Goal: Task Accomplishment & Management: Manage account settings

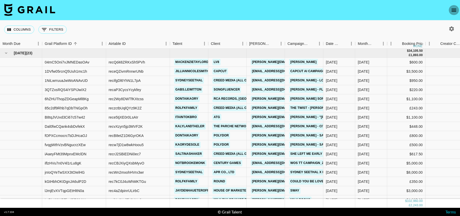
click at [451, 10] on icon "open drawer" at bounding box center [454, 10] width 6 height 6
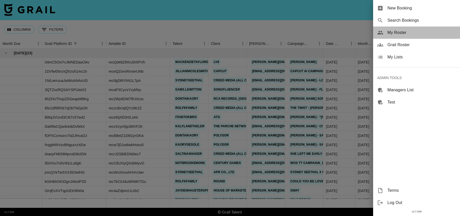
click at [397, 37] on div "My Roster" at bounding box center [416, 33] width 87 height 12
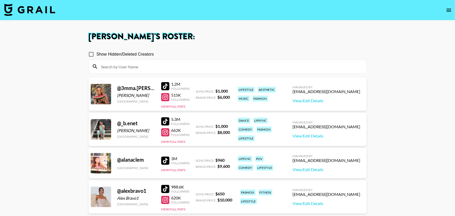
click at [202, 67] on input at bounding box center [230, 67] width 265 height 8
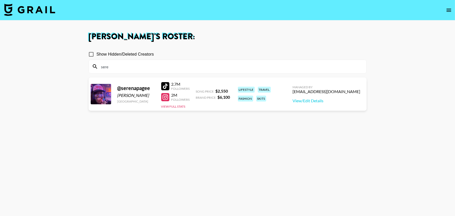
type input "sere"
click at [235, 148] on section "Show Hidden/Deleted Creators sere @ serenapagee Serena Pagee United States 2.7M…" at bounding box center [228, 132] width 278 height 175
click at [165, 98] on div at bounding box center [165, 97] width 8 height 8
click at [163, 82] on div at bounding box center [165, 86] width 8 height 8
click at [330, 102] on link "View/Edit Details" at bounding box center [327, 100] width 68 height 5
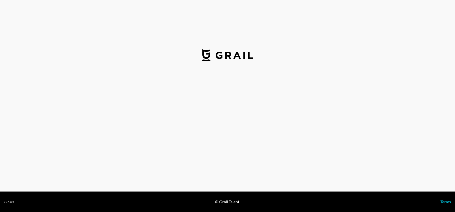
select select "USD"
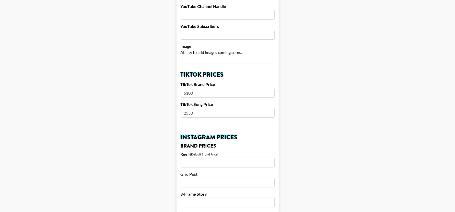
scroll to position [125, 0]
click at [196, 88] on input "6100" at bounding box center [228, 93] width 94 height 10
type input "12000"
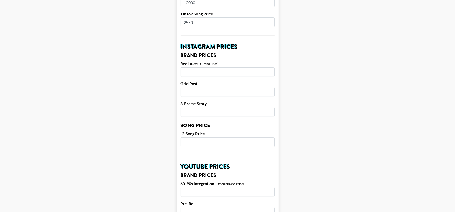
scroll to position [215, 0]
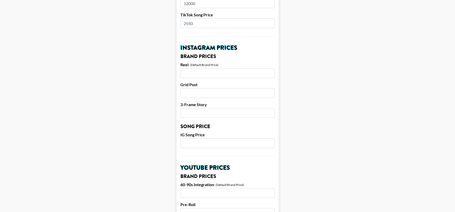
click at [197, 69] on input "number" at bounding box center [228, 73] width 94 height 10
type input "12000"
click at [113, 114] on main "Airtable ID: reclEhqtlrDLhPQ9W Manager(s) denver@grail-talent.com ​ TikTok User…" at bounding box center [227, 135] width 447 height 643
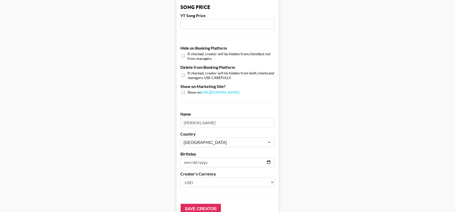
scroll to position [480, 0]
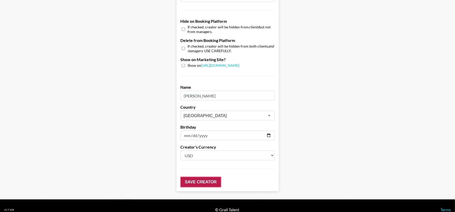
click at [212, 177] on input "Save Creator" at bounding box center [201, 182] width 40 height 10
click at [218, 91] on input "Serena Pagee" at bounding box center [228, 96] width 94 height 10
type input "Serena Page"
click at [205, 177] on input "Save Creator" at bounding box center [201, 182] width 40 height 10
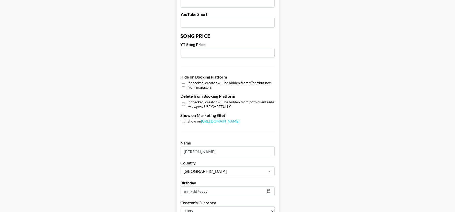
scroll to position [441, 1]
click at [183, 82] on input "checkbox" at bounding box center [183, 85] width 3 height 7
checkbox input "true"
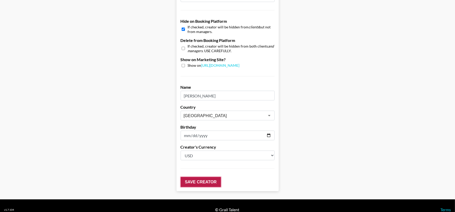
click at [200, 177] on input "Save Creator" at bounding box center [201, 182] width 40 height 10
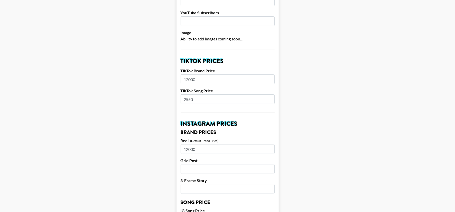
scroll to position [154, 1]
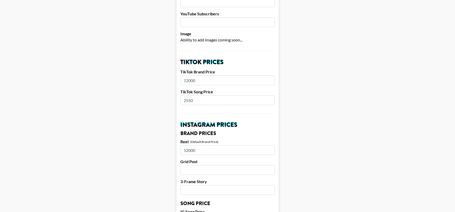
click at [201, 75] on input "12000" at bounding box center [228, 80] width 94 height 10
type input "2"
type input "18000"
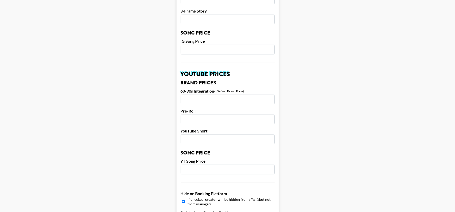
scroll to position [337, 1]
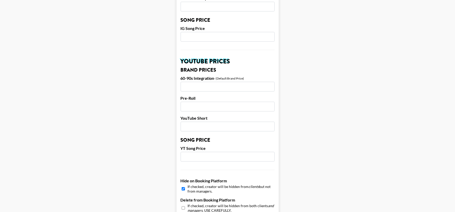
click at [197, 152] on input "number" at bounding box center [228, 157] width 94 height 10
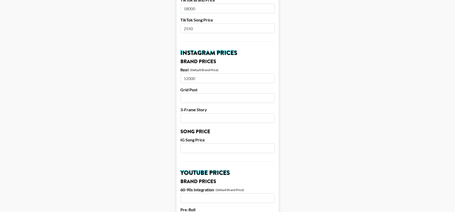
scroll to position [226, 1]
click at [195, 74] on input "12000" at bounding box center [228, 79] width 94 height 10
type input "18000"
click at [381, 78] on main "Your changes have been saved! Airtable ID: reclEhqtlrDLhPQ9W Manager(s) denver@…" at bounding box center [227, 132] width 447 height 659
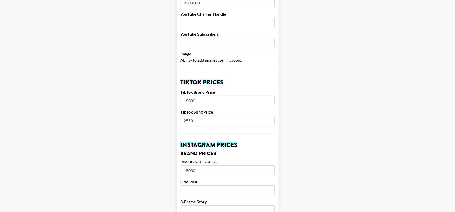
scroll to position [133, 1]
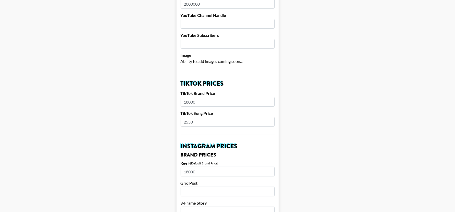
click at [206, 117] on input "2550" at bounding box center [228, 122] width 94 height 10
type input "3000"
click at [251, 143] on h2 "Instagram Prices" at bounding box center [228, 146] width 94 height 6
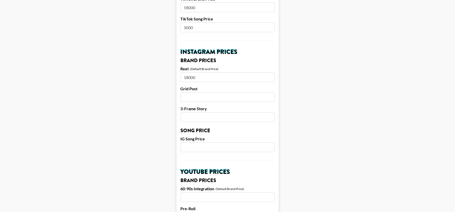
scroll to position [230, 1]
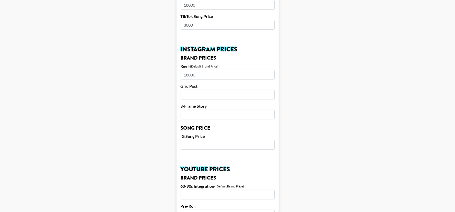
click at [202, 140] on input "number" at bounding box center [228, 145] width 94 height 10
type input "3000"
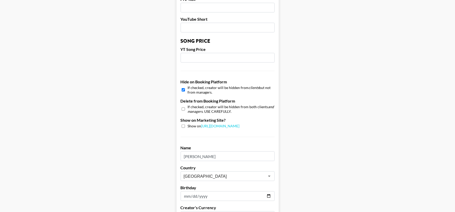
scroll to position [497, 1]
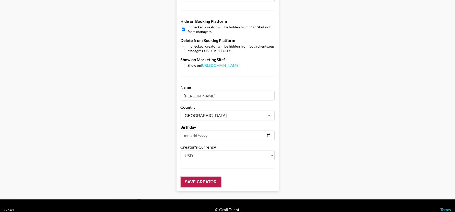
click at [205, 177] on input "Save Creator" at bounding box center [201, 182] width 40 height 10
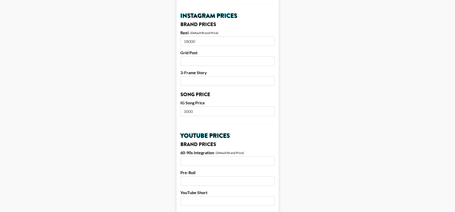
scroll to position [0, 1]
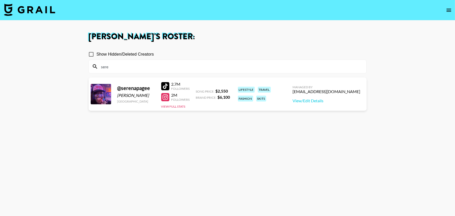
click at [211, 69] on input "sere" at bounding box center [230, 67] width 265 height 8
type input "]"
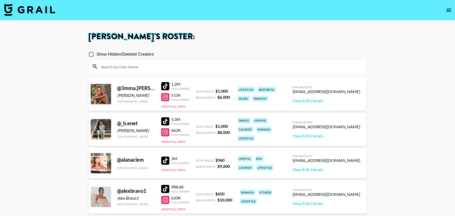
click at [150, 67] on input at bounding box center [230, 67] width 265 height 8
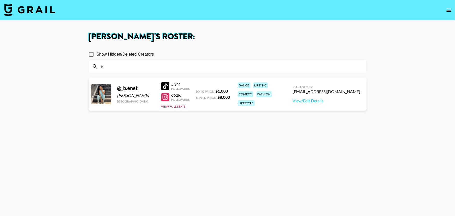
click at [168, 98] on div at bounding box center [165, 97] width 8 height 8
click at [321, 99] on link "View/Edit Details" at bounding box center [327, 100] width 68 height 5
click at [196, 67] on input "b." at bounding box center [230, 67] width 265 height 8
type input "b"
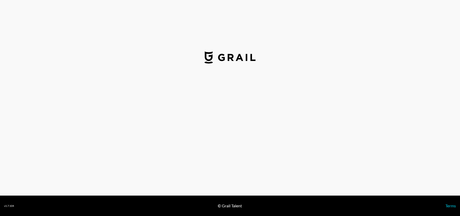
select select "USD"
